Goal: Information Seeking & Learning: Find specific fact

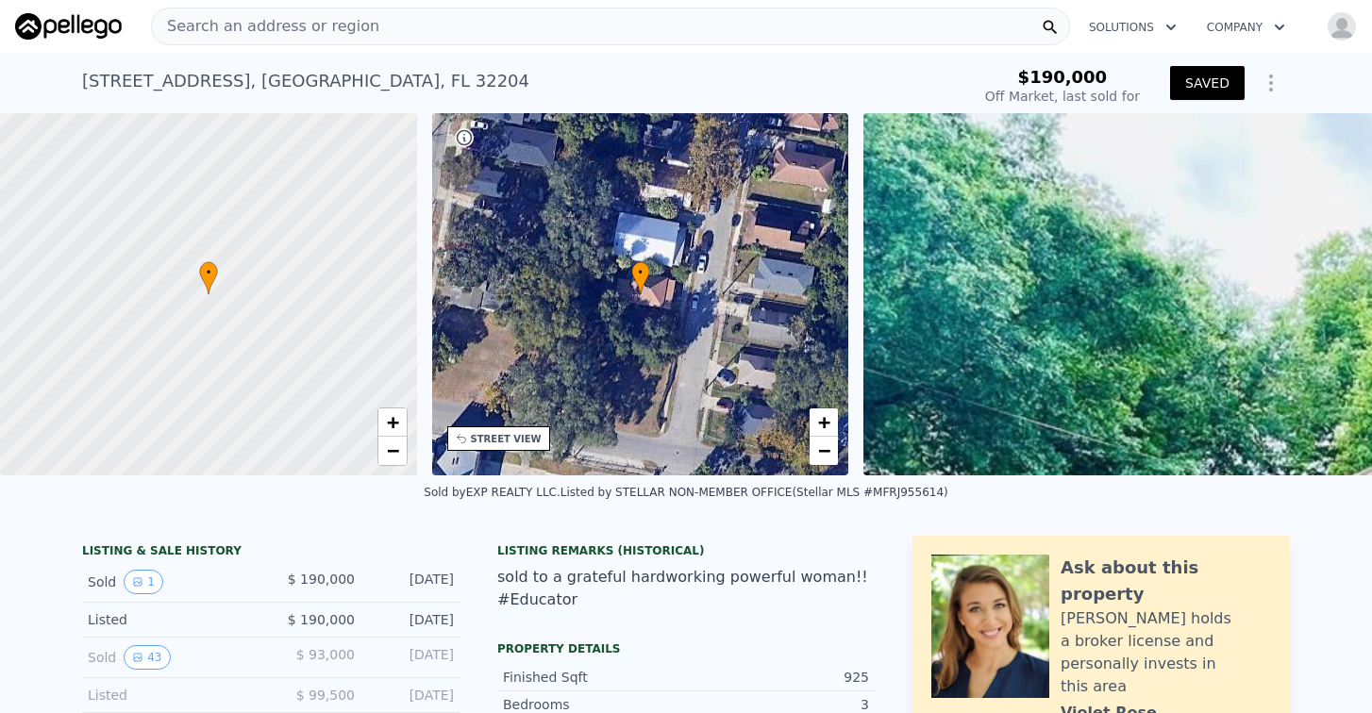
click at [319, 29] on span "Search an address or region" at bounding box center [265, 26] width 227 height 23
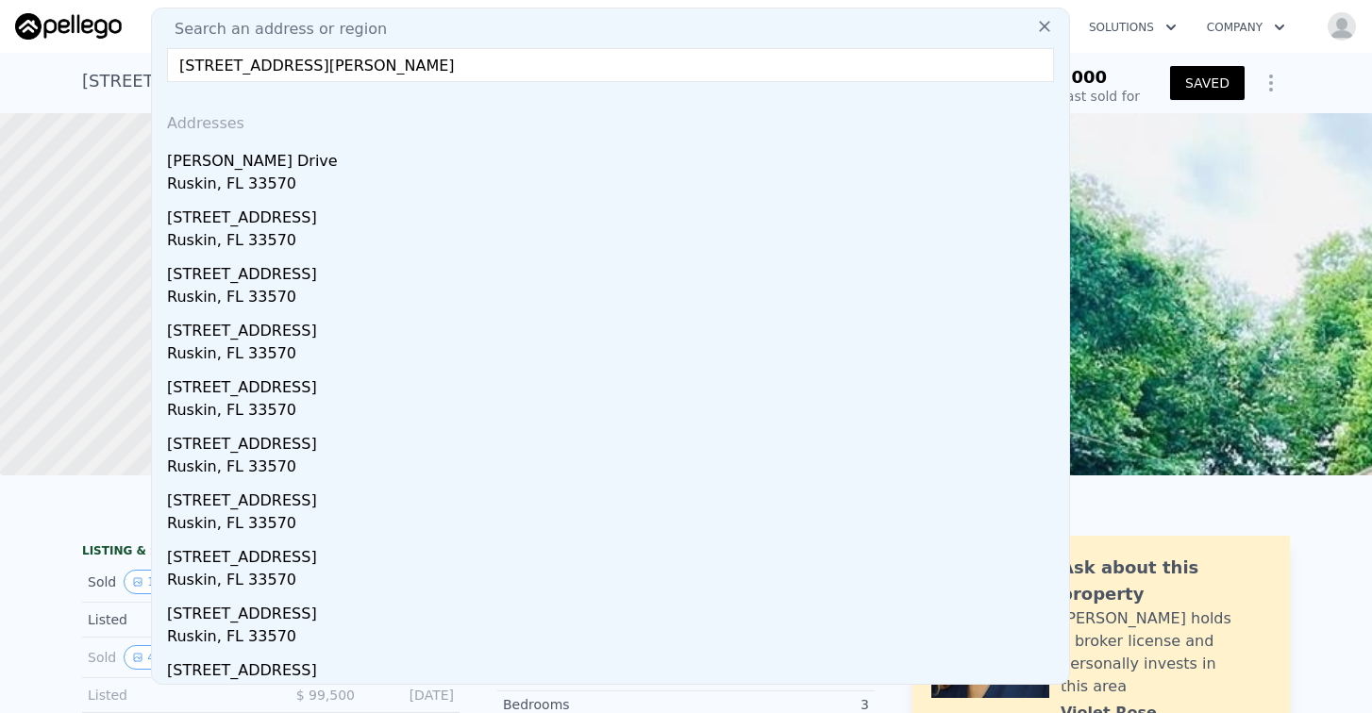
click at [464, 52] on input "[STREET_ADDRESS][PERSON_NAME]" at bounding box center [610, 65] width 887 height 34
click at [525, 65] on input "[STREET_ADDRESS][PERSON_NAME]" at bounding box center [610, 65] width 887 height 34
type input "[STREET_ADDRESS][PERSON_NAME]"
click at [1035, 29] on icon at bounding box center [1044, 26] width 19 height 19
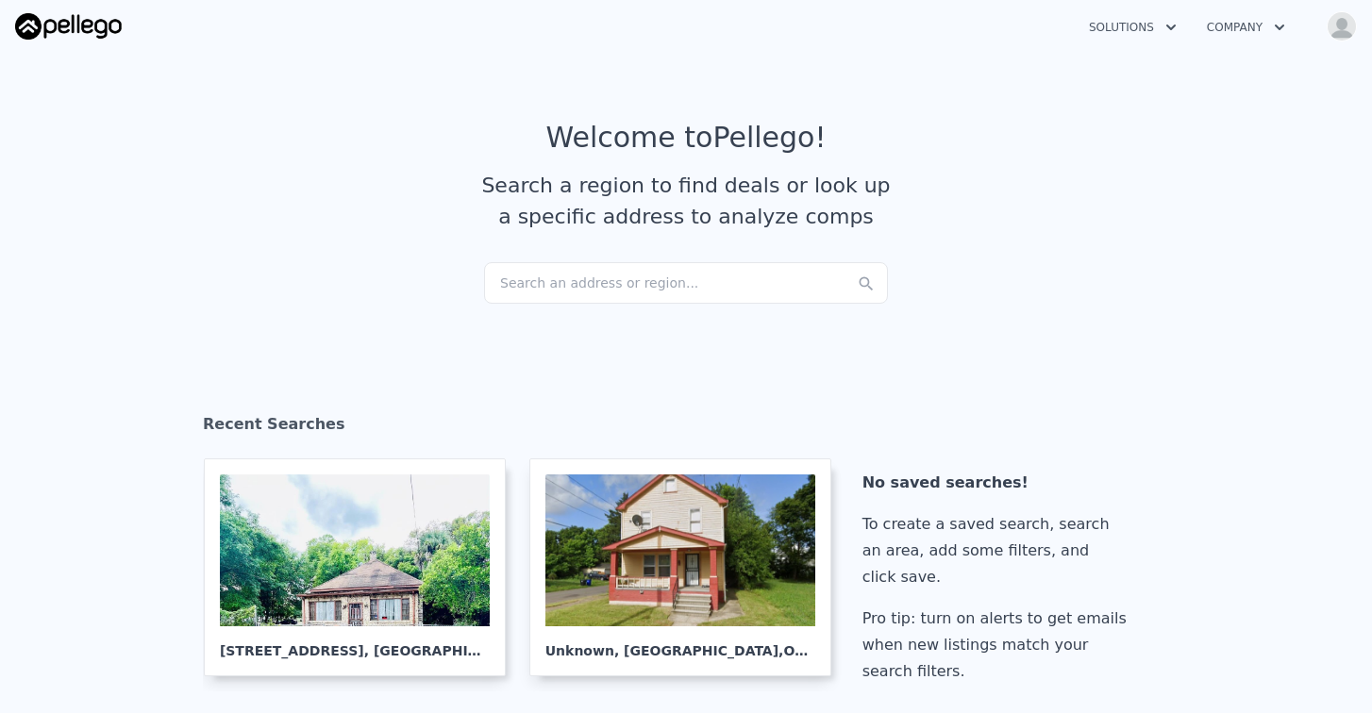
drag, startPoint x: 543, startPoint y: 280, endPoint x: 472, endPoint y: 282, distance: 70.8
click at [472, 282] on section "Welcome to Pellego ! Search a region to find deals or look up a specific addres…" at bounding box center [686, 191] width 1372 height 292
click at [515, 276] on div "Search an address or region..." at bounding box center [686, 283] width 404 height 42
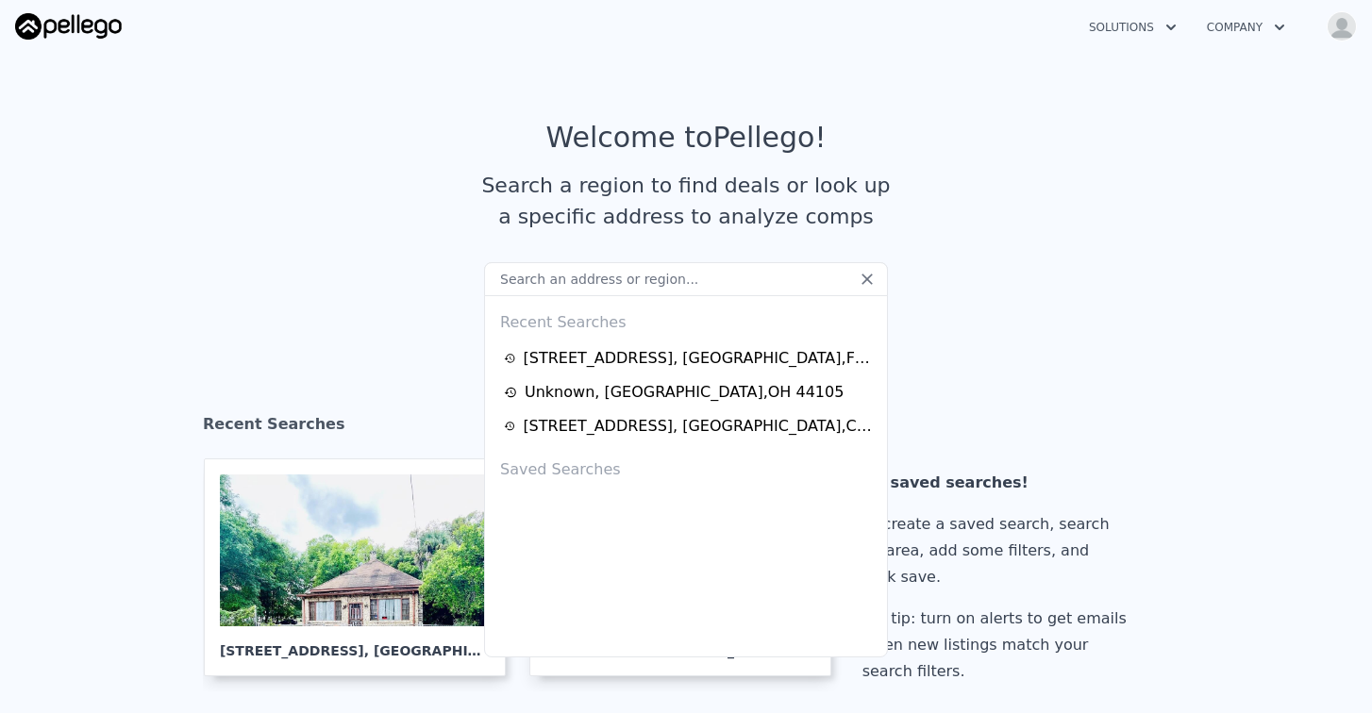
type input "[STREET_ADDRESS][PERSON_NAME]"
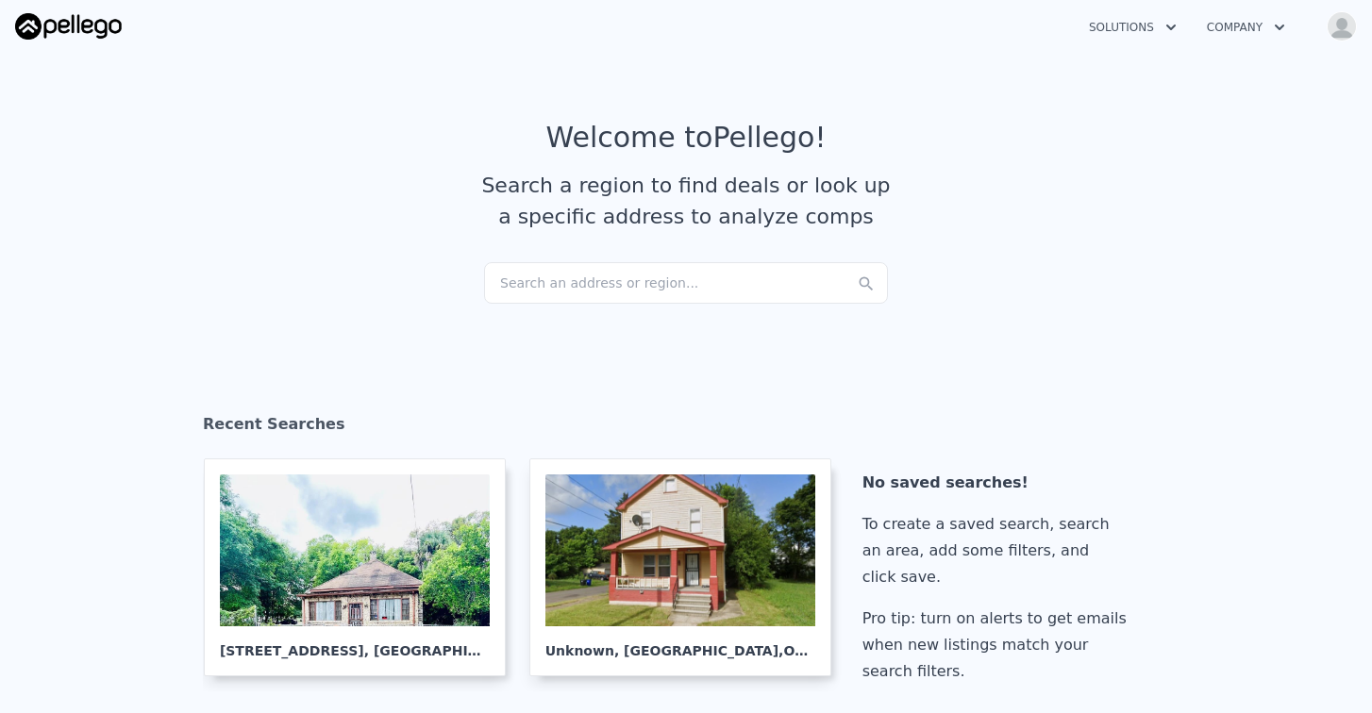
click at [340, 250] on article "Welcome to Pellego ! Search a region to find deals or look up a specific addres…" at bounding box center [686, 192] width 1208 height 142
click at [1172, 21] on icon "button" at bounding box center [1170, 27] width 19 height 23
click at [1276, 24] on icon "button" at bounding box center [1279, 27] width 19 height 23
click at [1334, 22] on img "button" at bounding box center [1342, 26] width 30 height 30
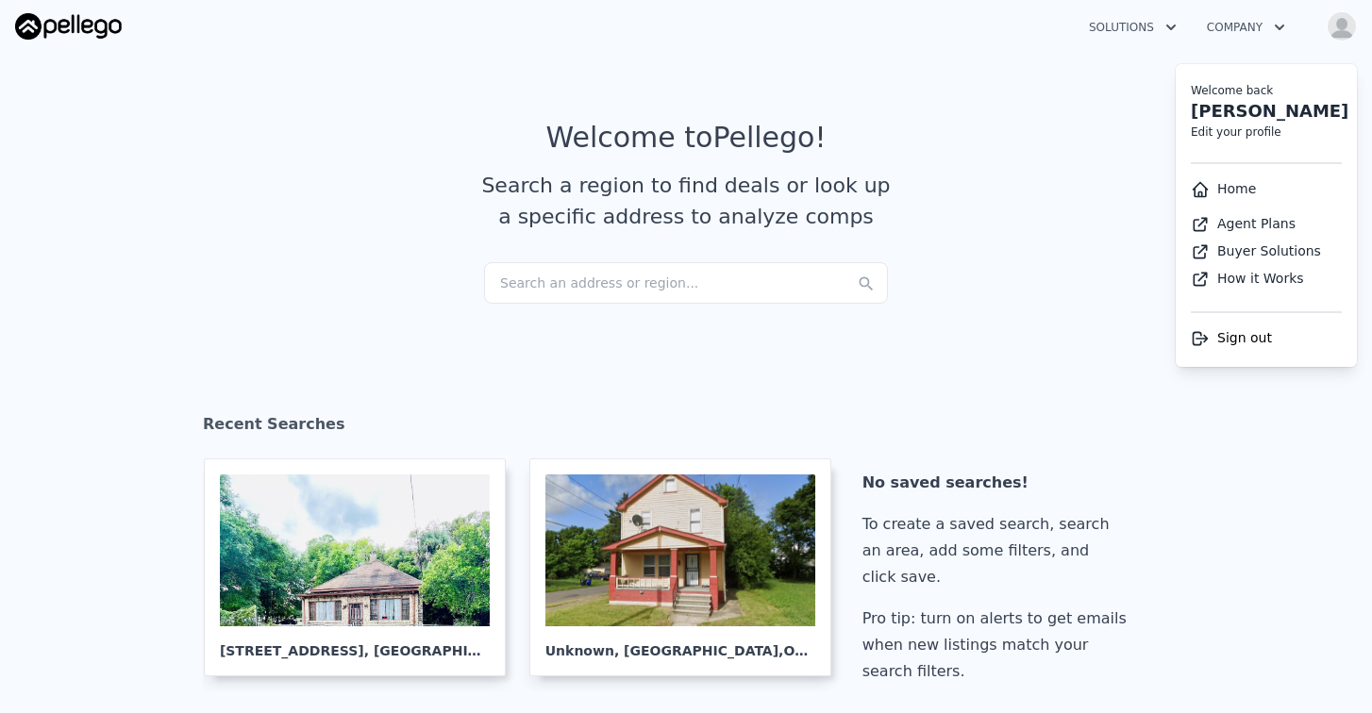
click at [173, 118] on section "Welcome to Pellego ! Search a region to find deals or look up a specific addres…" at bounding box center [686, 191] width 1372 height 292
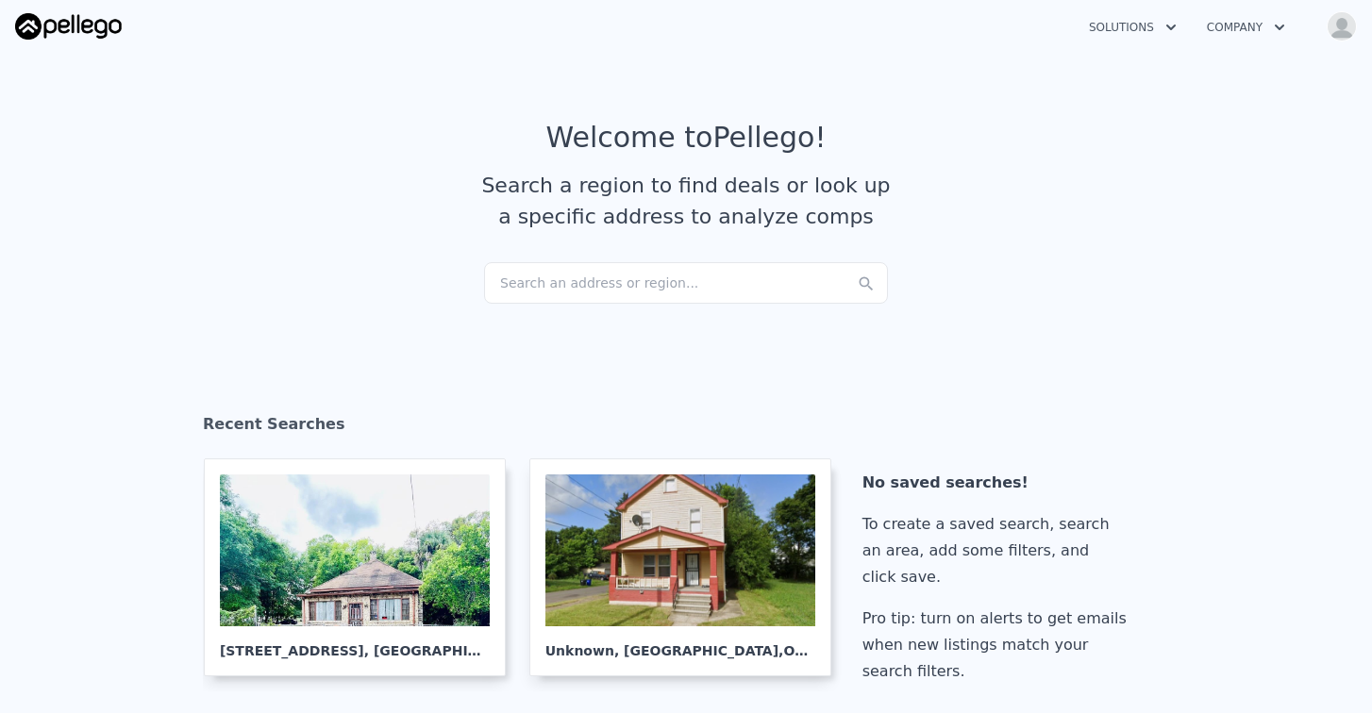
click at [505, 278] on div "Search an address or region..." at bounding box center [686, 283] width 404 height 42
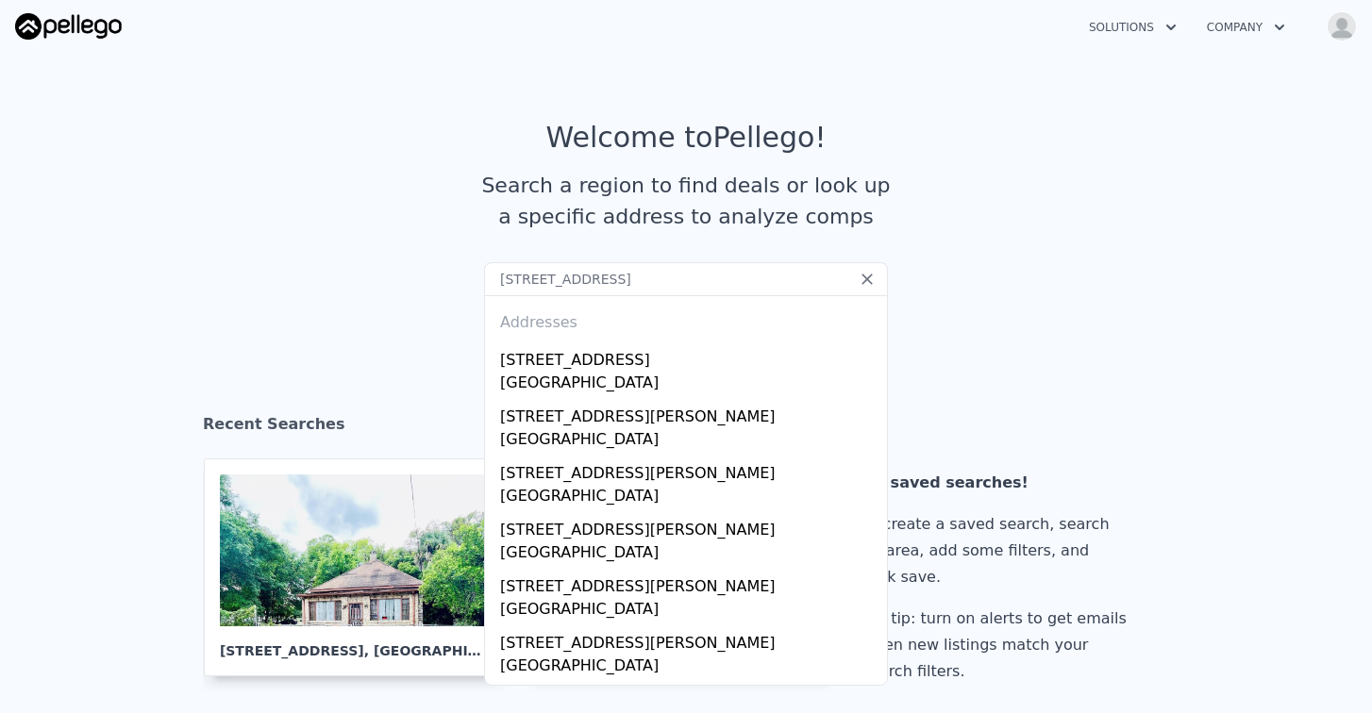
click at [764, 276] on input "[STREET_ADDRESS]" at bounding box center [686, 279] width 404 height 34
drag, startPoint x: 523, startPoint y: 279, endPoint x: 480, endPoint y: 278, distance: 42.5
click at [484, 278] on input "[STREET_ADDRESS]" at bounding box center [686, 279] width 404 height 34
click at [715, 276] on input "[GEOGRAPHIC_DATA]" at bounding box center [686, 279] width 404 height 34
drag, startPoint x: 714, startPoint y: 278, endPoint x: 474, endPoint y: 278, distance: 240.6
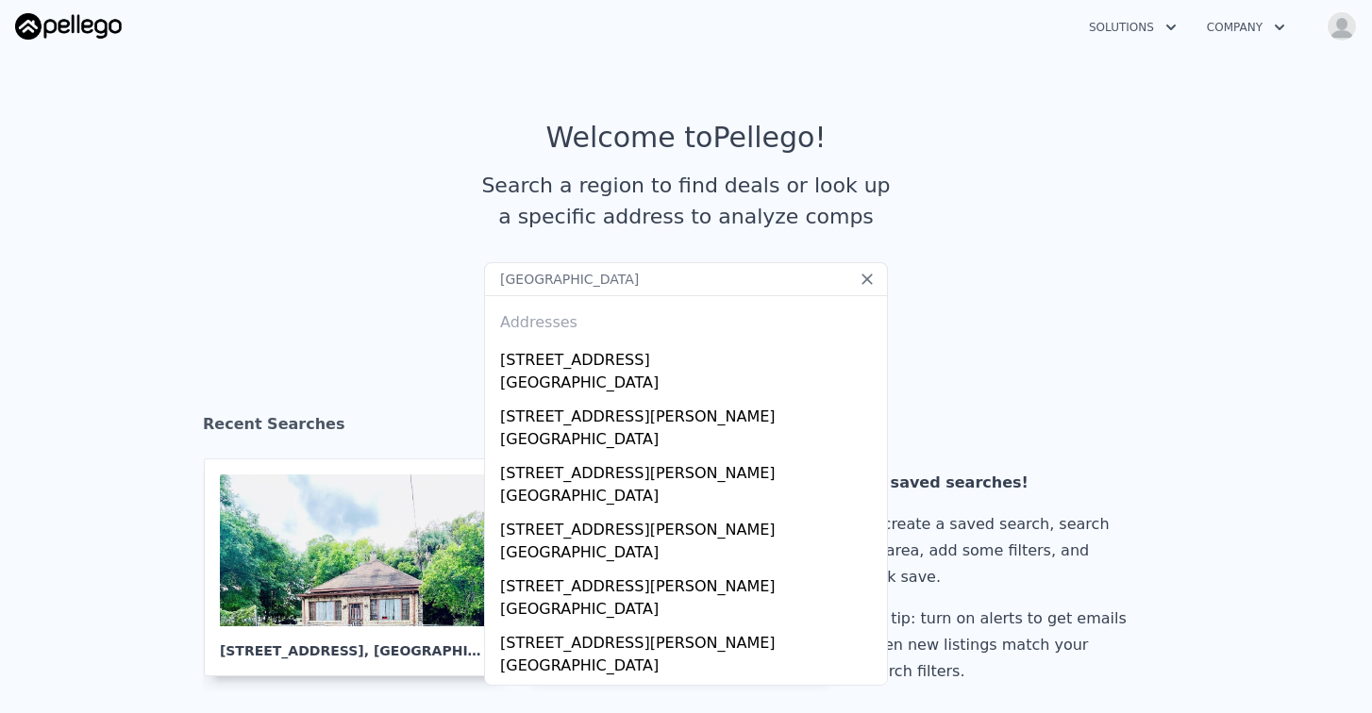
click at [474, 278] on section "Welcome to Pellego ! Search a region to find deals or look up a specific addres…" at bounding box center [686, 191] width 1372 height 292
paste input "[STREET_ADDRESS]"
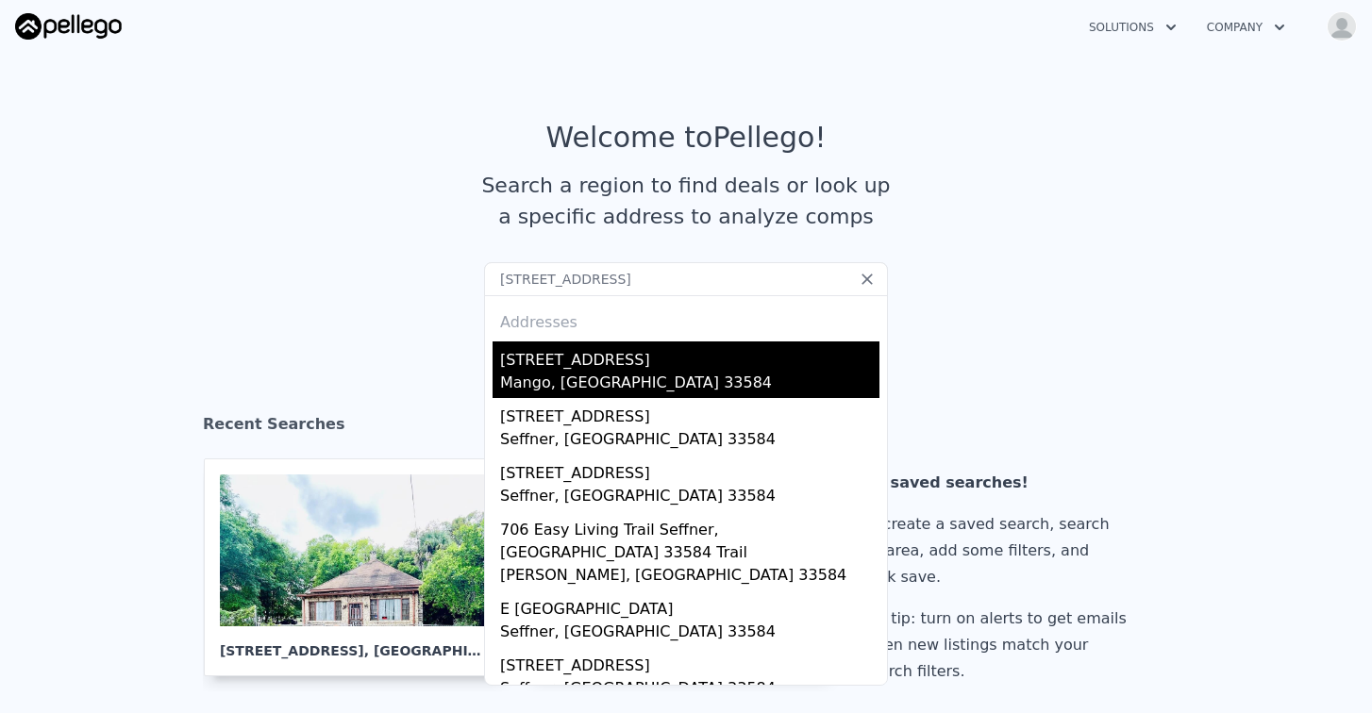
type input "[STREET_ADDRESS]"
click at [542, 373] on div "Mango, [GEOGRAPHIC_DATA] 33584" at bounding box center [689, 385] width 379 height 26
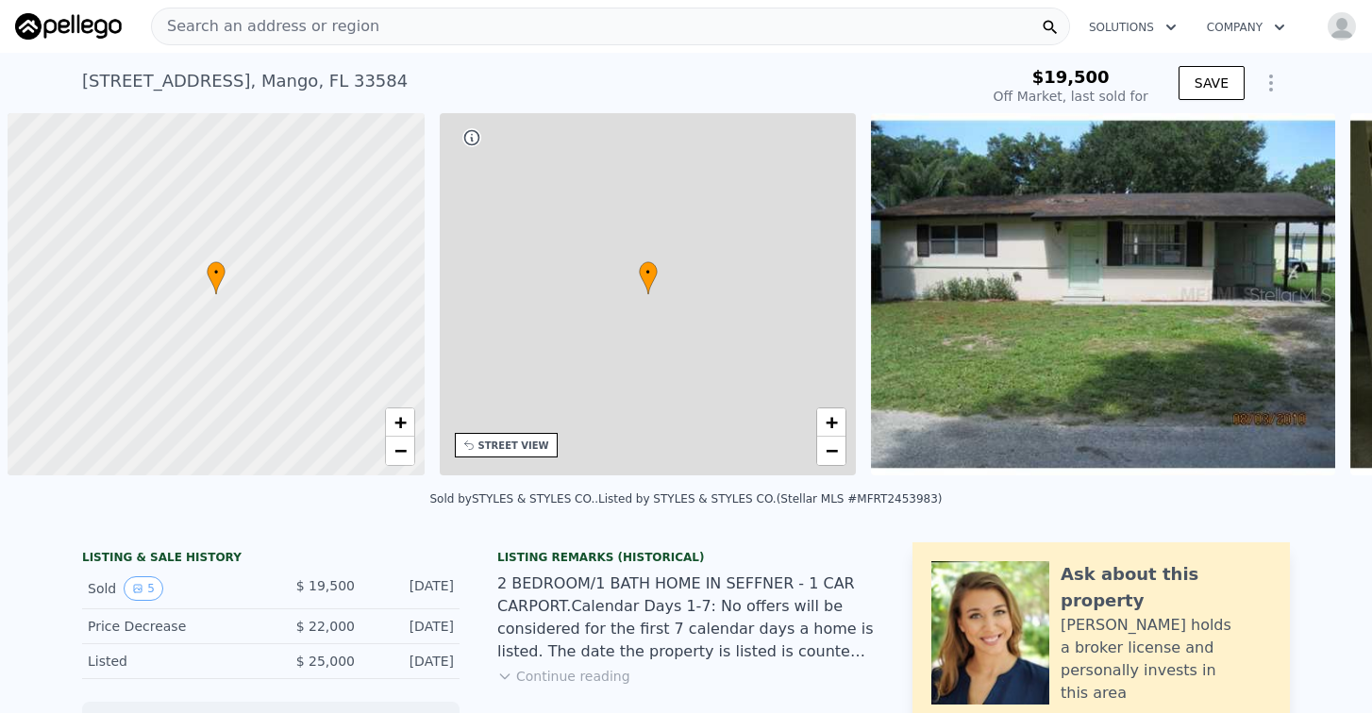
scroll to position [0, 8]
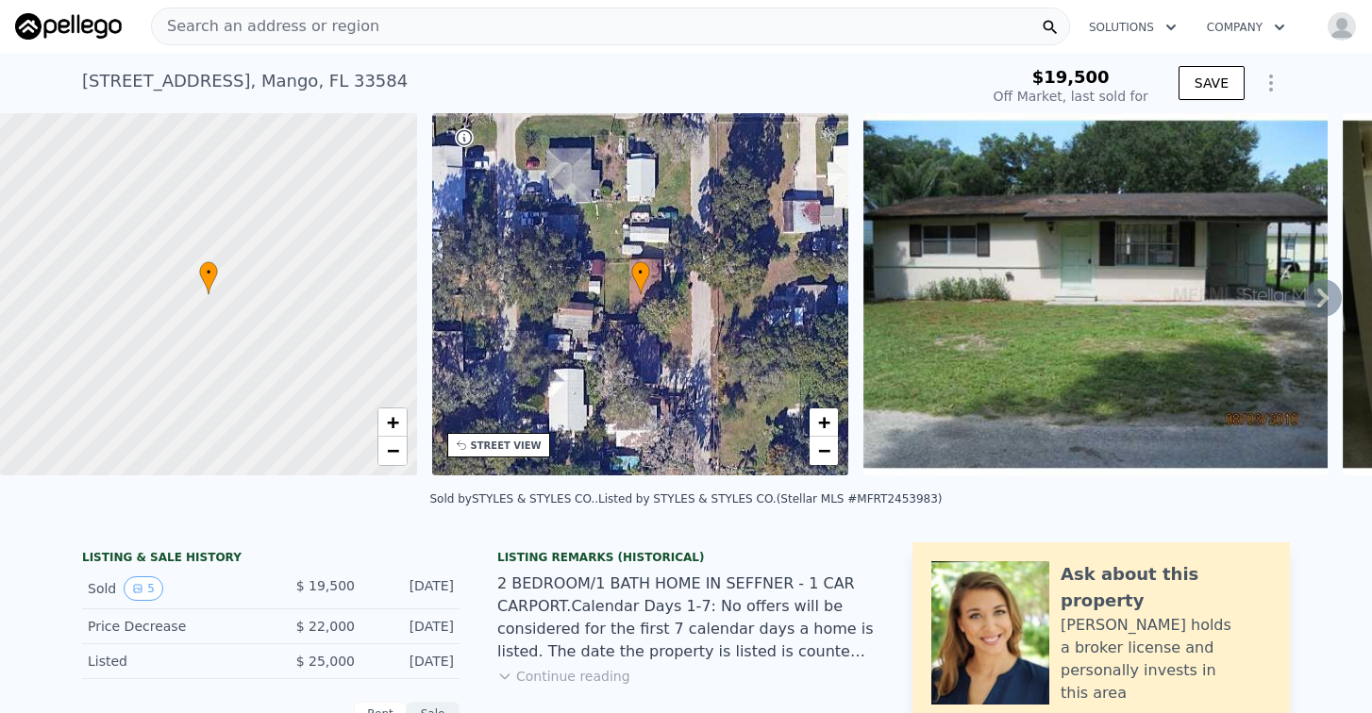
click at [177, 23] on span "Search an address or region" at bounding box center [265, 26] width 227 height 23
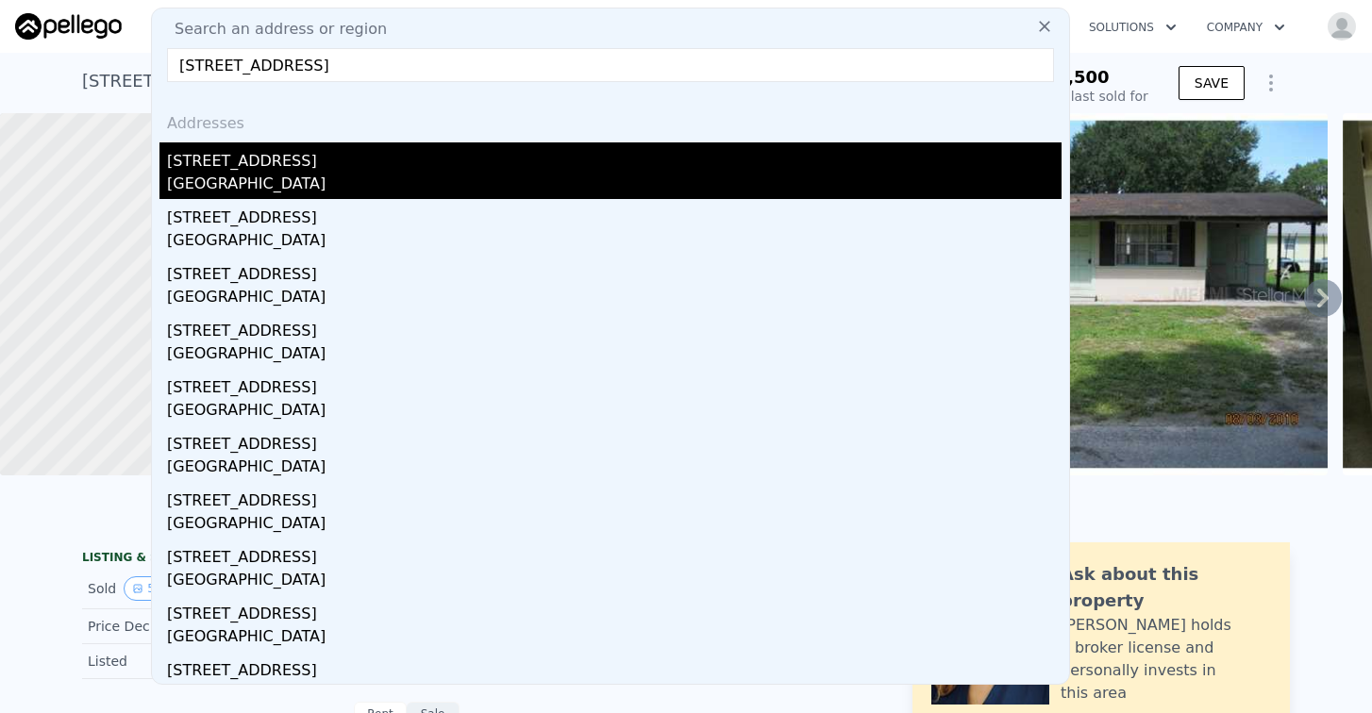
type input "[STREET_ADDRESS]"
click at [280, 174] on div "[GEOGRAPHIC_DATA]" at bounding box center [614, 186] width 894 height 26
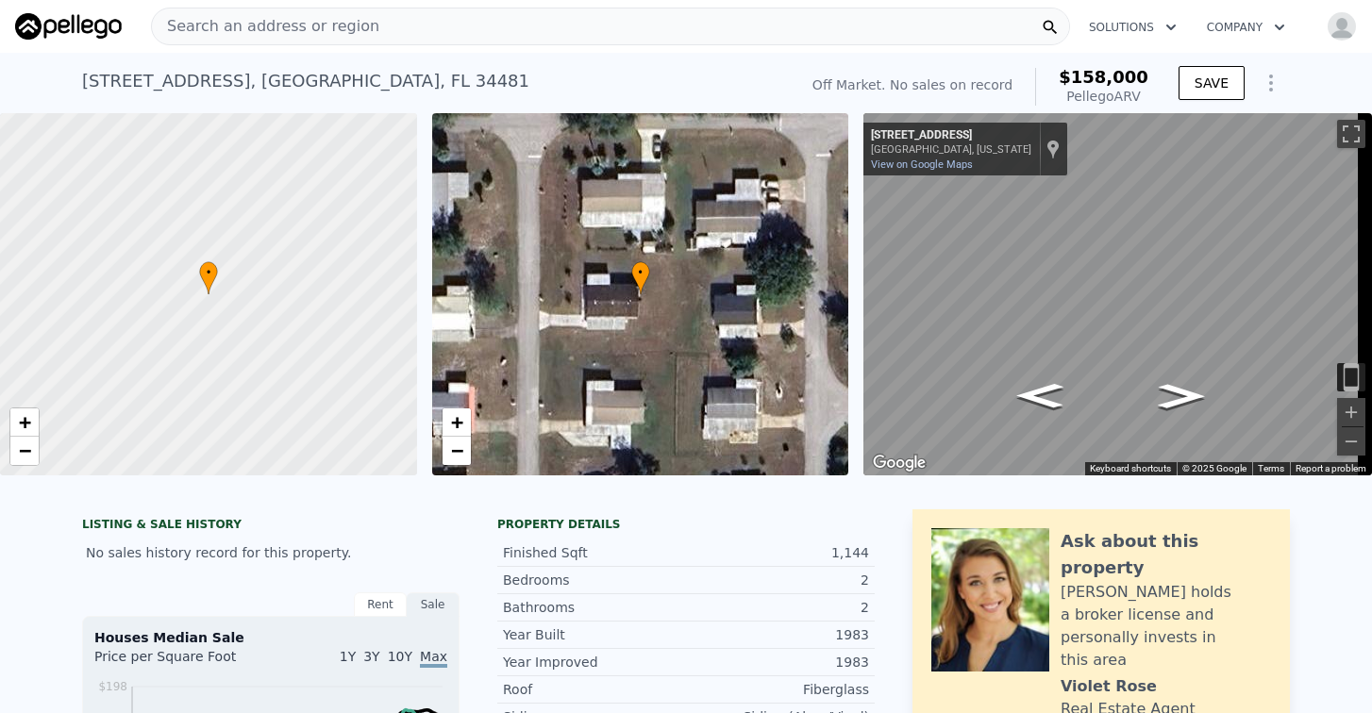
click at [283, 25] on span "Search an address or region" at bounding box center [265, 26] width 227 height 23
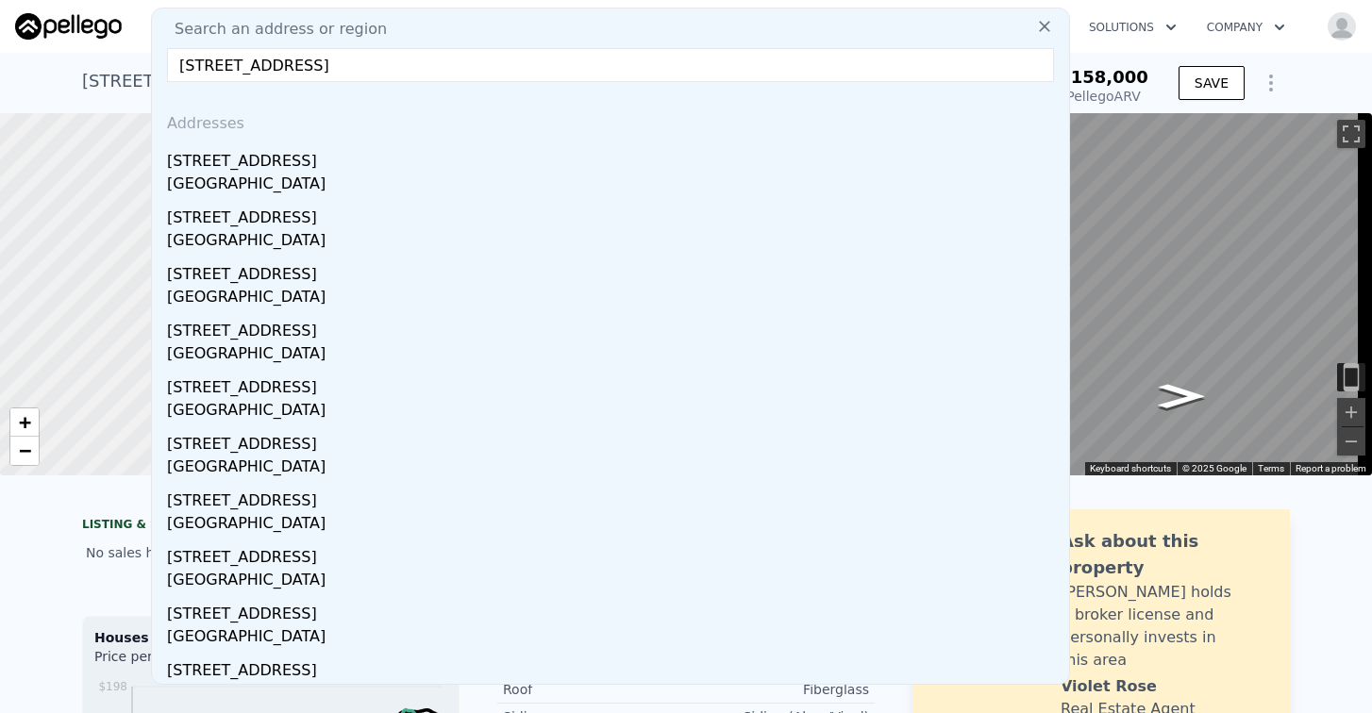
click at [248, 66] on input "[STREET_ADDRESS]" at bounding box center [610, 65] width 887 height 34
click at [419, 58] on input "[STREET_ADDRESS]" at bounding box center [610, 65] width 887 height 34
click at [195, 65] on input "[STREET_ADDRESS]" at bounding box center [610, 65] width 887 height 34
click at [183, 63] on input "[GEOGRAPHIC_DATA]" at bounding box center [610, 65] width 887 height 34
click at [403, 61] on input "[GEOGRAPHIC_DATA]" at bounding box center [610, 65] width 887 height 34
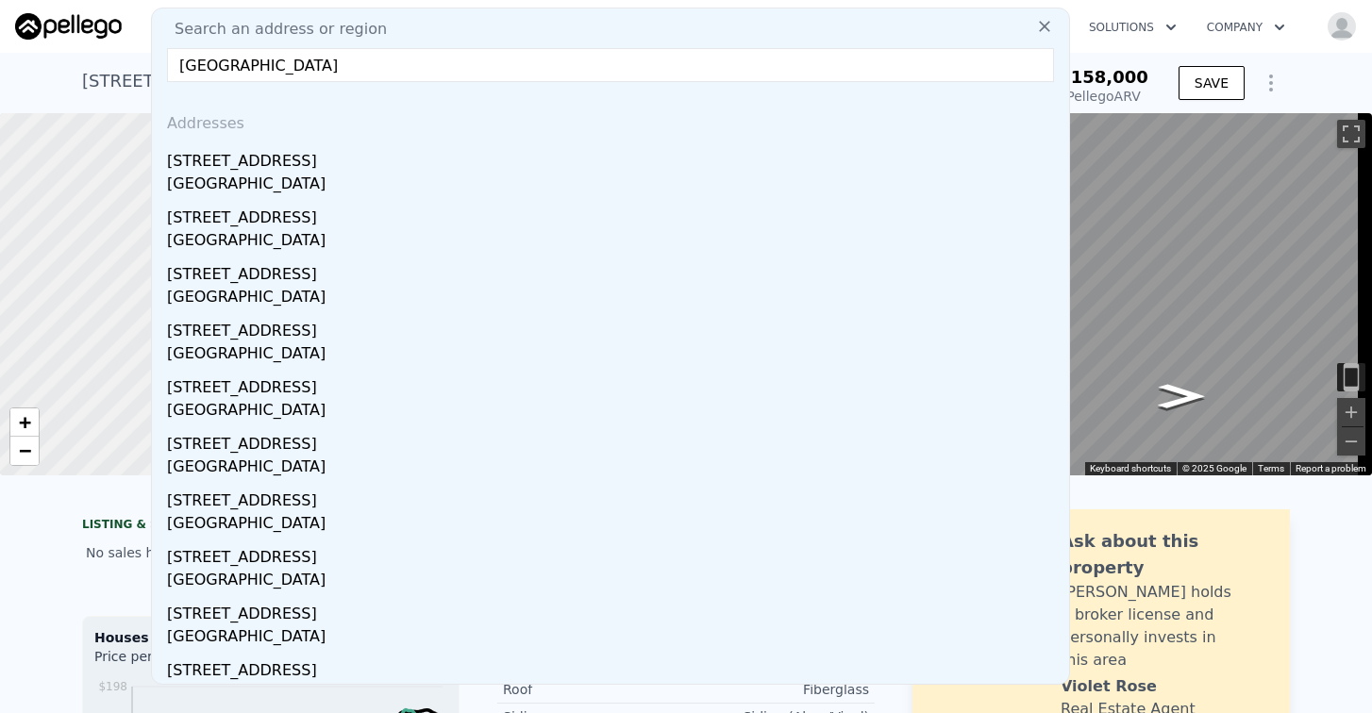
click at [408, 67] on input "[GEOGRAPHIC_DATA]" at bounding box center [610, 65] width 887 height 34
drag, startPoint x: 434, startPoint y: 61, endPoint x: 202, endPoint y: 86, distance: 233.4
paste input "[STREET_ADDRESS]"
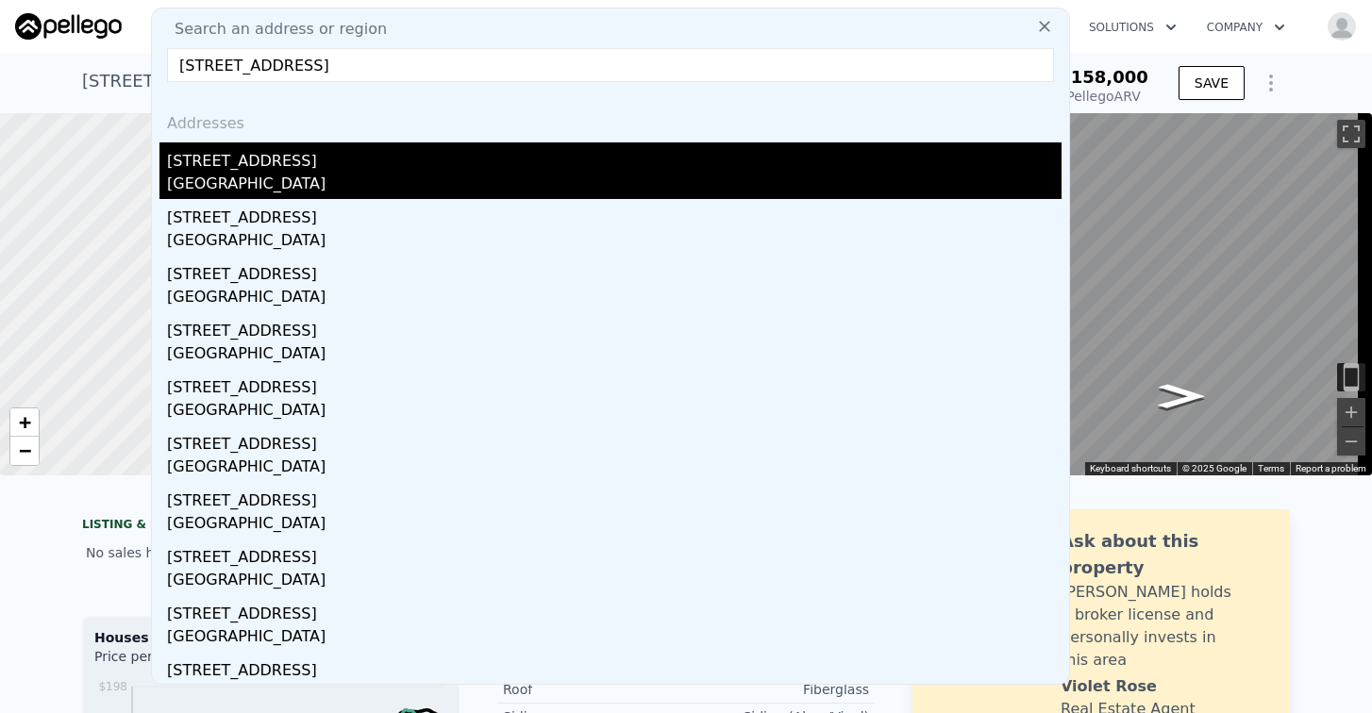
type input "[STREET_ADDRESS]"
click at [194, 182] on div "[GEOGRAPHIC_DATA]" at bounding box center [614, 186] width 894 height 26
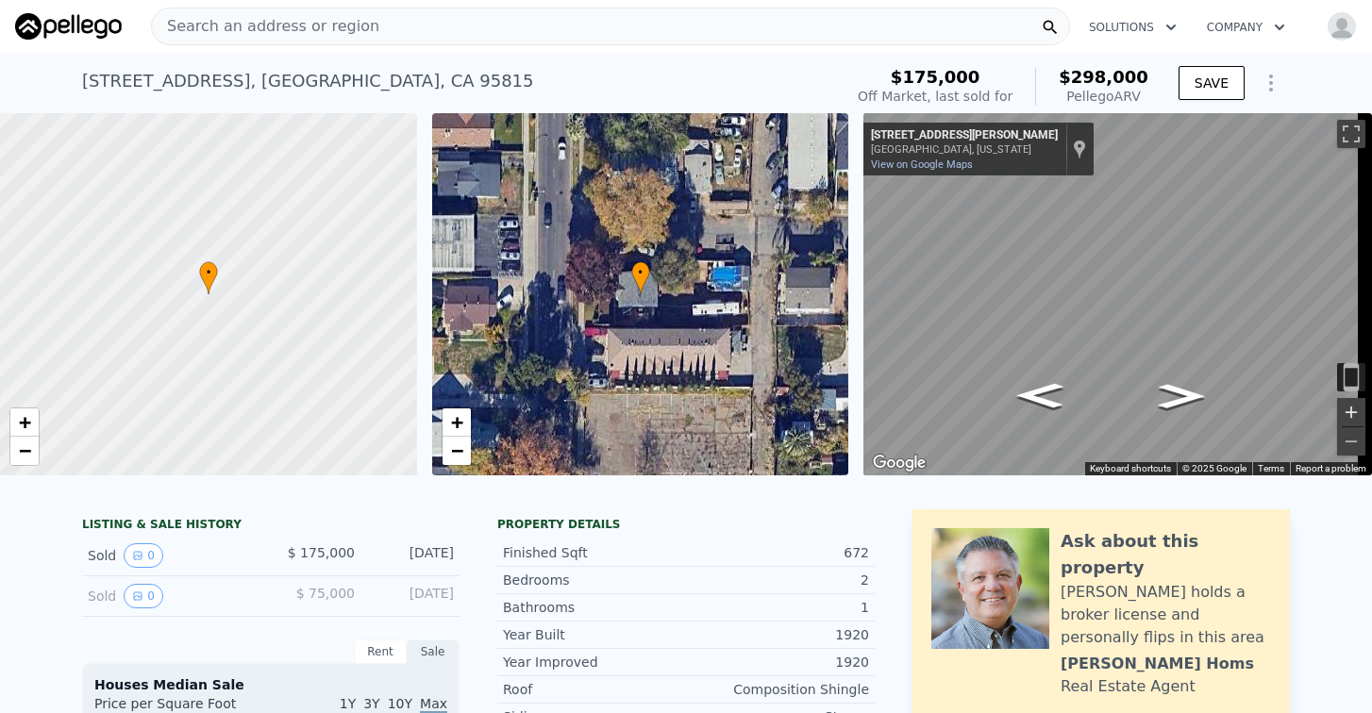
click at [1337, 407] on button "Zoom in" at bounding box center [1351, 412] width 28 height 28
type input "2"
type input "960"
type input "1176"
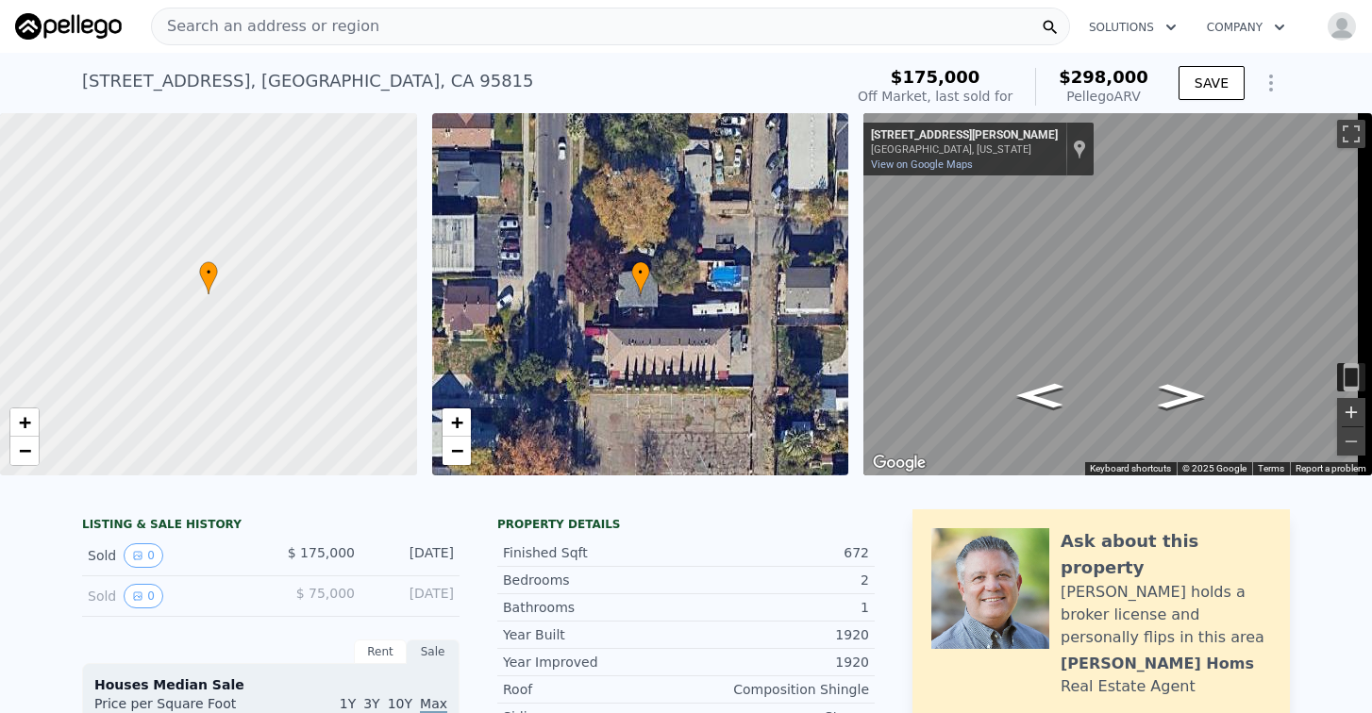
type input "9148"
type input "10890"
type input "$ 158,000"
type input "4"
type input "$ 30,002"
